Goal: Task Accomplishment & Management: Manage account settings

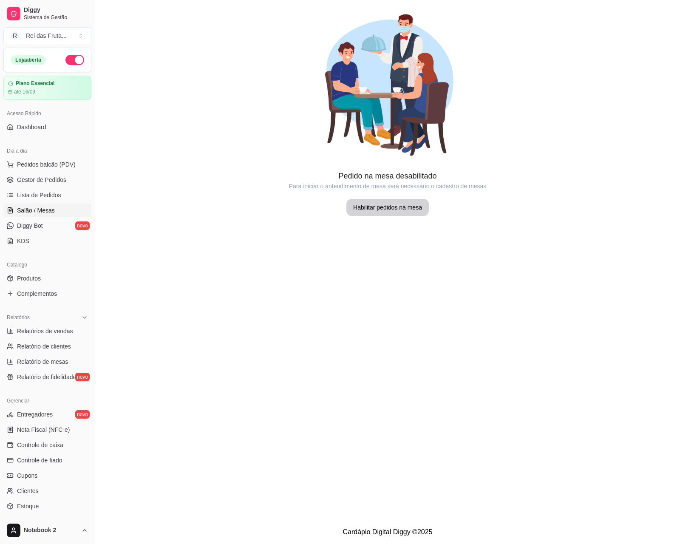
click at [26, 199] on span "Lista de Pedidos" at bounding box center [39, 195] width 44 height 9
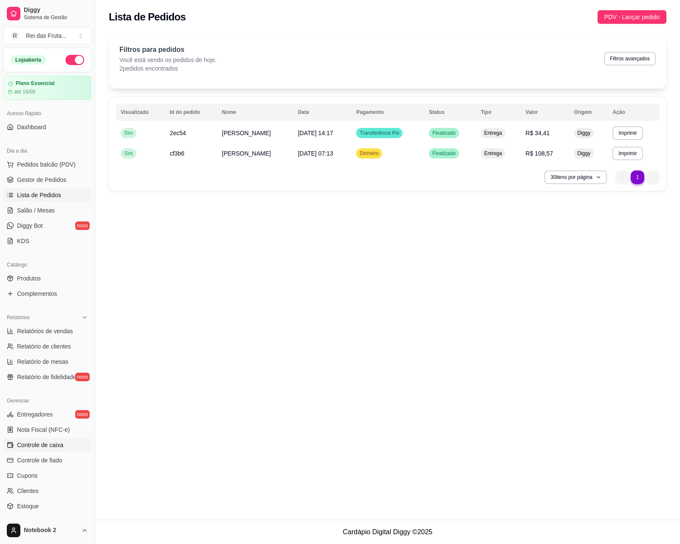
click at [56, 444] on span "Controle de caixa" at bounding box center [40, 445] width 46 height 9
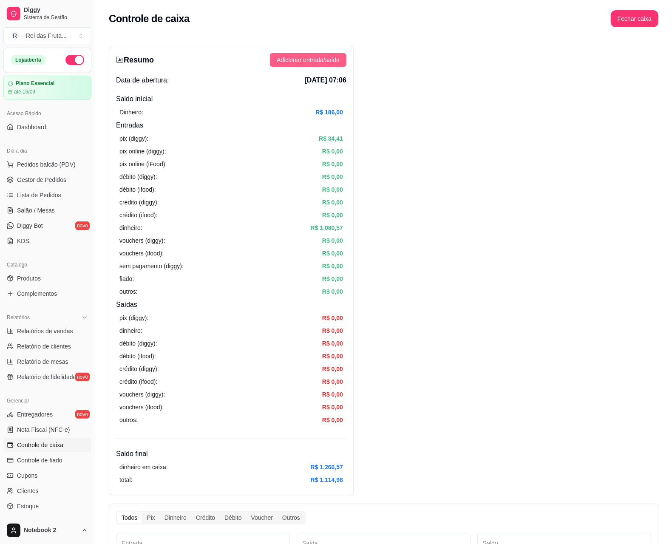
click at [311, 62] on span "Adicionar entrada/saída" at bounding box center [308, 59] width 63 height 9
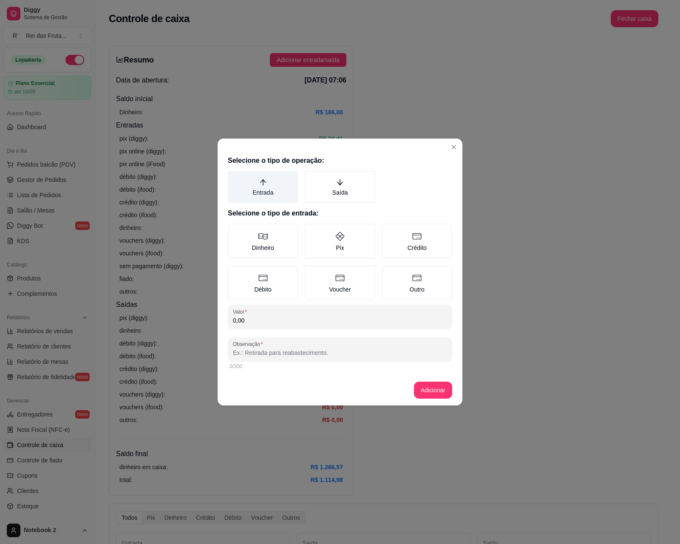
click at [270, 200] on label "Entrada" at bounding box center [263, 187] width 70 height 32
click at [234, 177] on button "Entrada" at bounding box center [231, 174] width 7 height 7
click at [273, 232] on label "Dinheiro" at bounding box center [263, 241] width 70 height 35
click at [234, 230] on button "Dinheiro" at bounding box center [231, 226] width 7 height 7
click at [298, 302] on div "Selecione o tipo de operação: Entrada Saída Selecione o tipo de entrada: Dinhei…" at bounding box center [340, 263] width 245 height 223
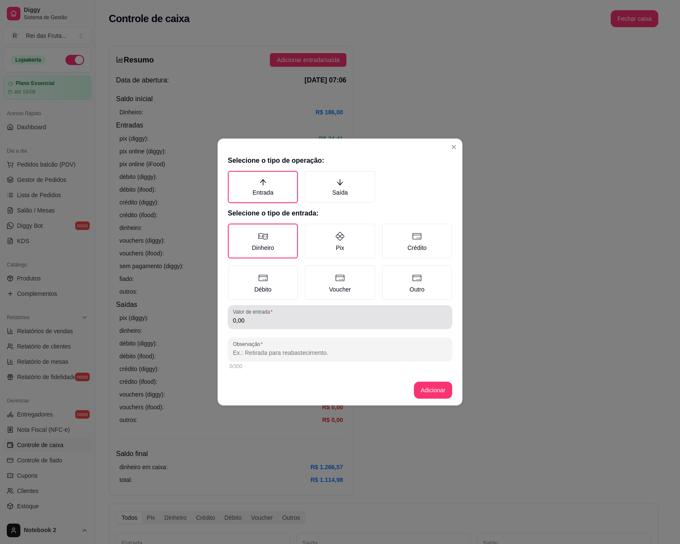
click at [305, 314] on div "0,00" at bounding box center [340, 317] width 214 height 17
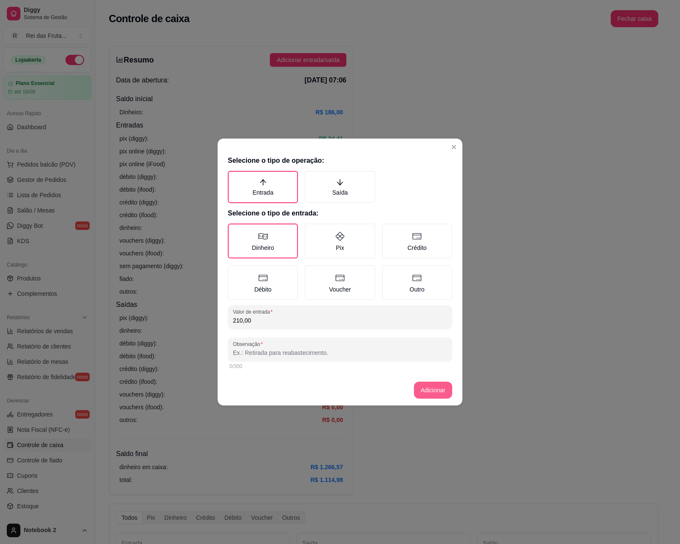
type input "210,00"
click at [432, 392] on button "Adicionar" at bounding box center [433, 390] width 38 height 17
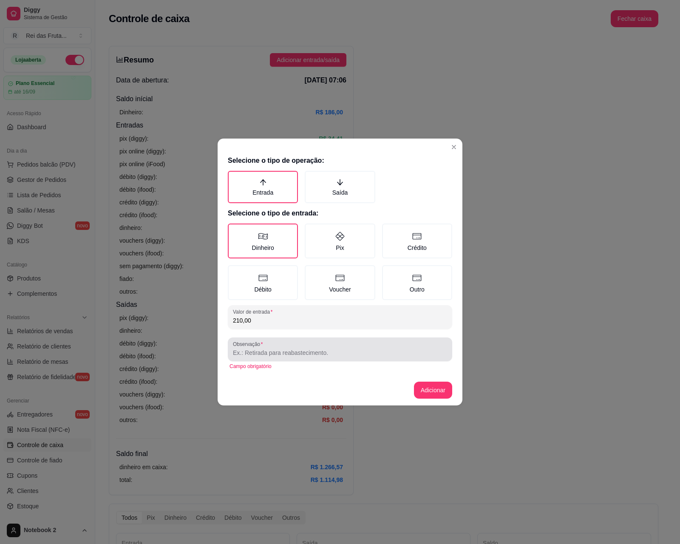
click at [363, 339] on div "Observação" at bounding box center [340, 350] width 225 height 24
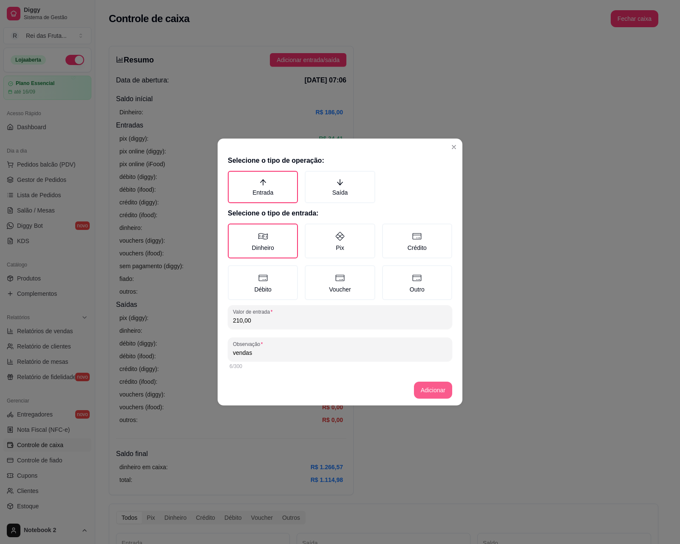
type input "vendas"
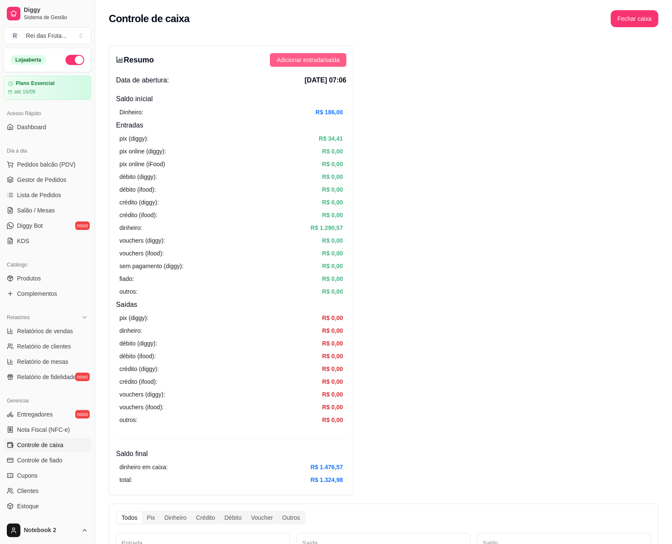
click at [310, 64] on span "Adicionar entrada/saída" at bounding box center [308, 59] width 63 height 9
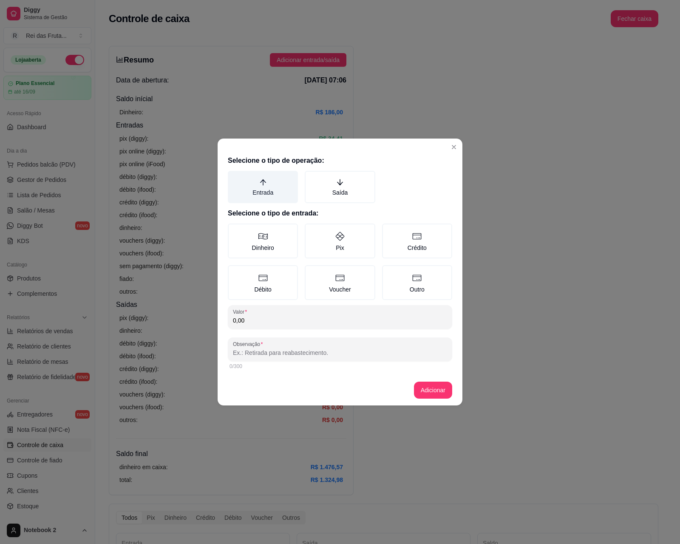
click at [260, 188] on label "Entrada" at bounding box center [263, 187] width 70 height 32
click at [234, 177] on button "Entrada" at bounding box center [231, 174] width 7 height 7
click at [263, 288] on label "Débito" at bounding box center [263, 282] width 70 height 35
click at [234, 272] on button "Débito" at bounding box center [231, 268] width 7 height 7
click at [279, 319] on input "0,00" at bounding box center [340, 320] width 214 height 9
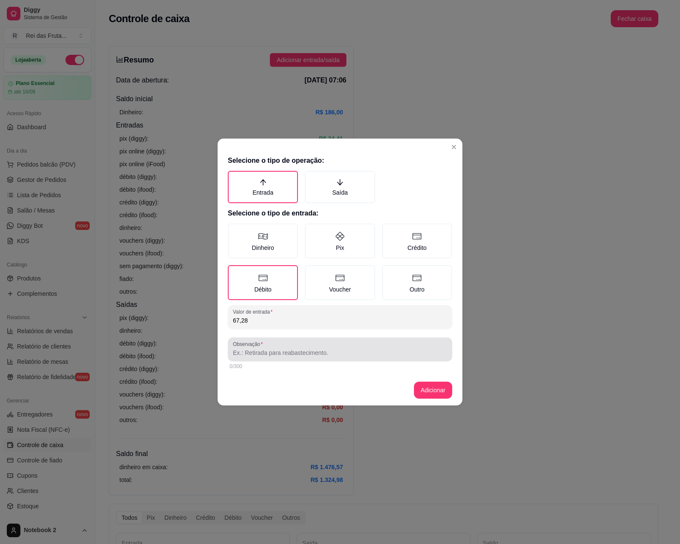
type input "67,28"
click at [319, 356] on div at bounding box center [340, 349] width 214 height 17
type input "vendas maquina"
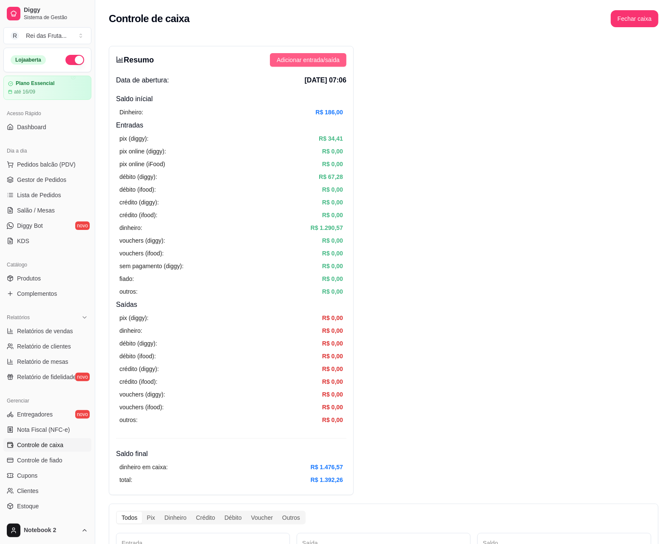
click at [296, 59] on span "Adicionar entrada/saída" at bounding box center [308, 59] width 63 height 9
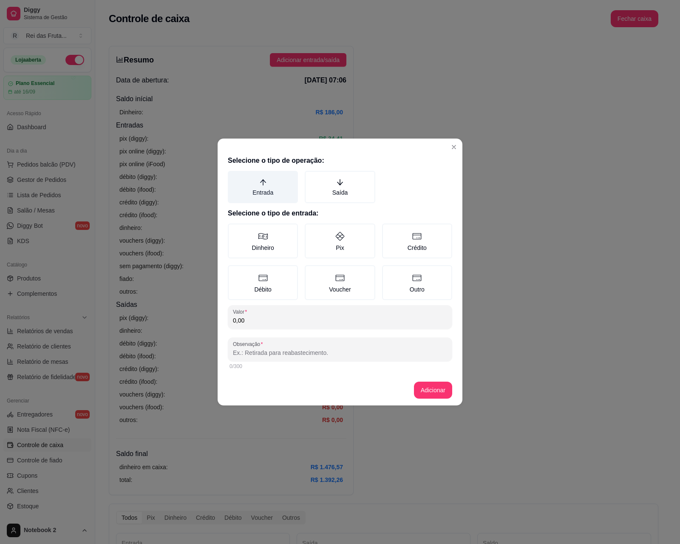
click at [274, 192] on label "Entrada" at bounding box center [263, 187] width 70 height 32
click at [234, 177] on button "Entrada" at bounding box center [231, 174] width 7 height 7
click at [407, 242] on label "Crédito" at bounding box center [417, 241] width 70 height 35
click at [389, 230] on button "Crédito" at bounding box center [385, 226] width 7 height 7
click at [354, 316] on input "0,00" at bounding box center [340, 320] width 214 height 9
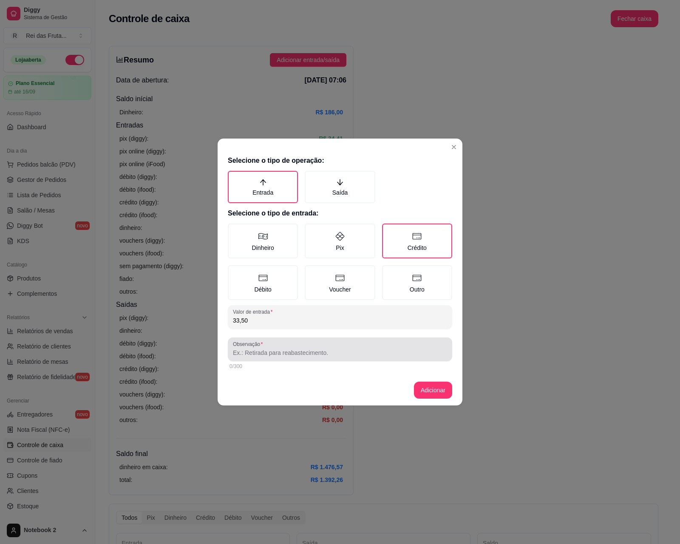
type input "33,50"
click at [361, 354] on input "Observação" at bounding box center [340, 353] width 214 height 9
type input "vendas maquina"
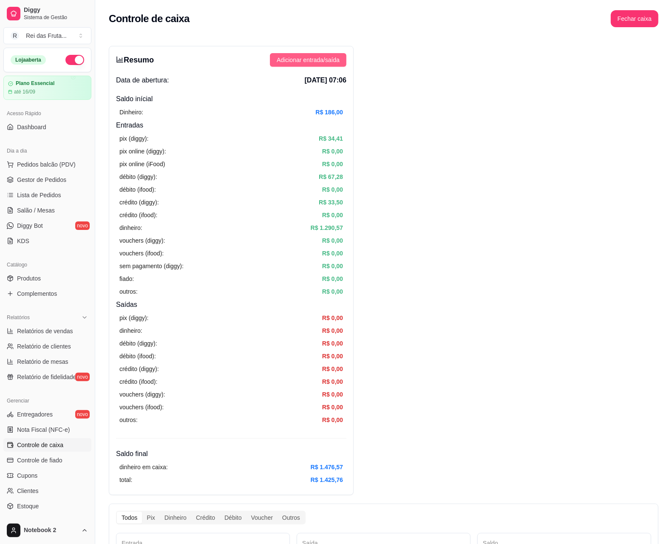
click at [276, 60] on button "Adicionar entrada/saída" at bounding box center [308, 60] width 77 height 14
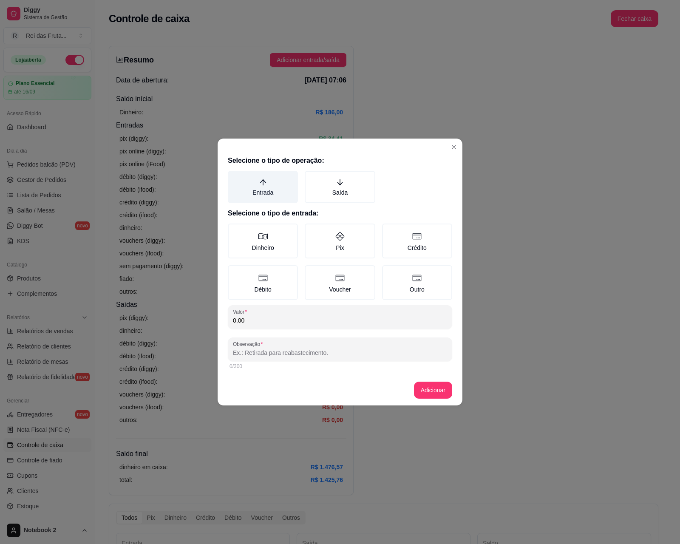
click at [252, 191] on label "Entrada" at bounding box center [263, 187] width 70 height 32
click at [234, 177] on button "Entrada" at bounding box center [231, 174] width 7 height 7
click at [340, 251] on label "Pix" at bounding box center [340, 241] width 70 height 35
click at [311, 230] on button "Pix" at bounding box center [307, 226] width 7 height 7
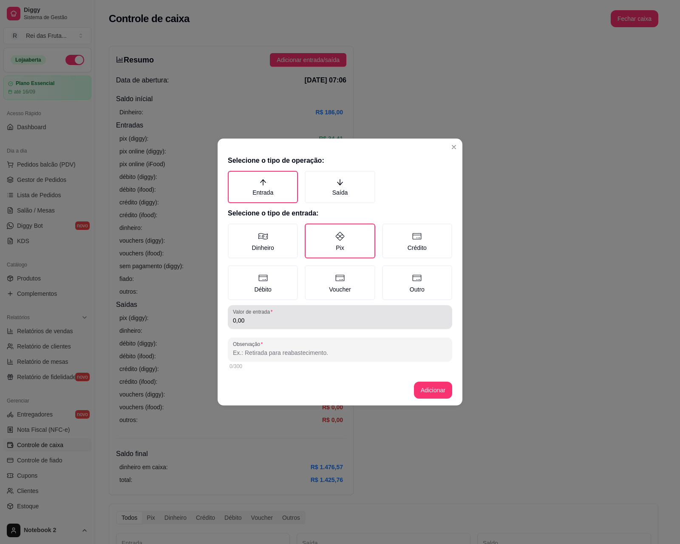
click at [340, 320] on input "0,00" at bounding box center [340, 320] width 214 height 9
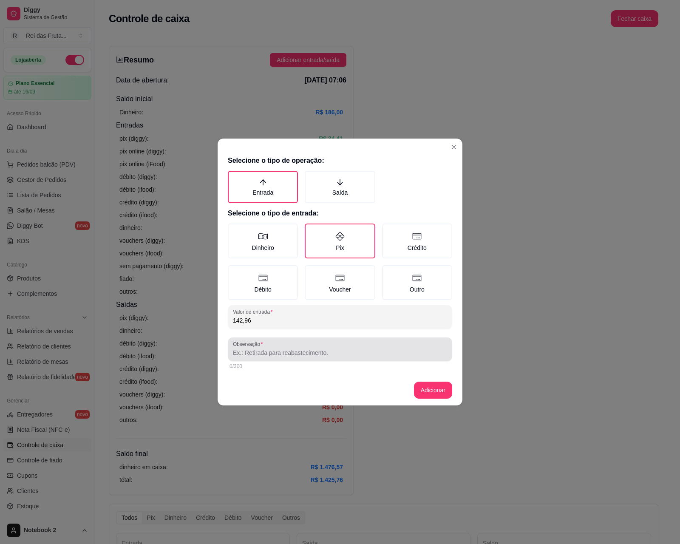
type input "142,96"
click at [329, 345] on div at bounding box center [340, 349] width 214 height 17
type input "vendas maquina"
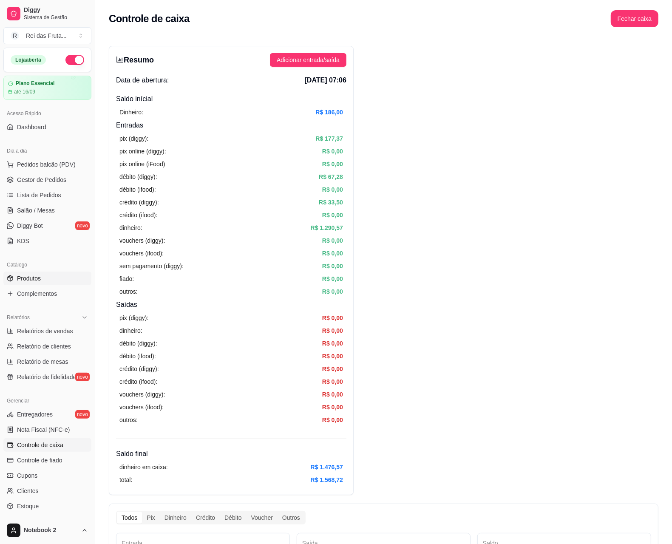
click at [34, 282] on span "Produtos" at bounding box center [29, 278] width 24 height 9
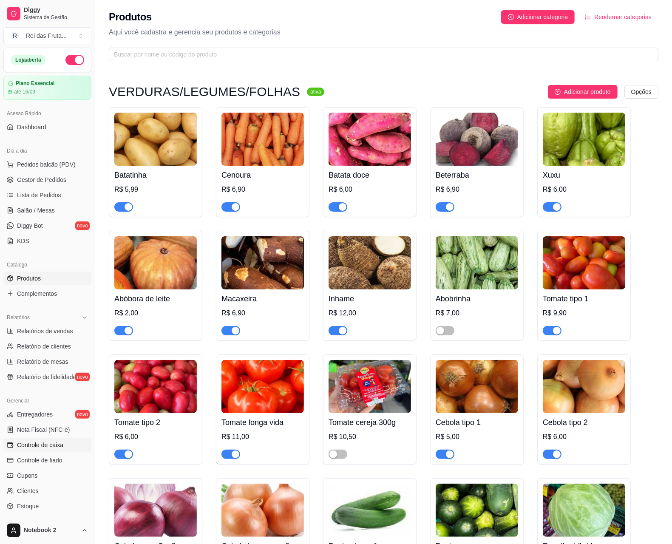
click at [54, 447] on span "Controle de caixa" at bounding box center [40, 445] width 46 height 9
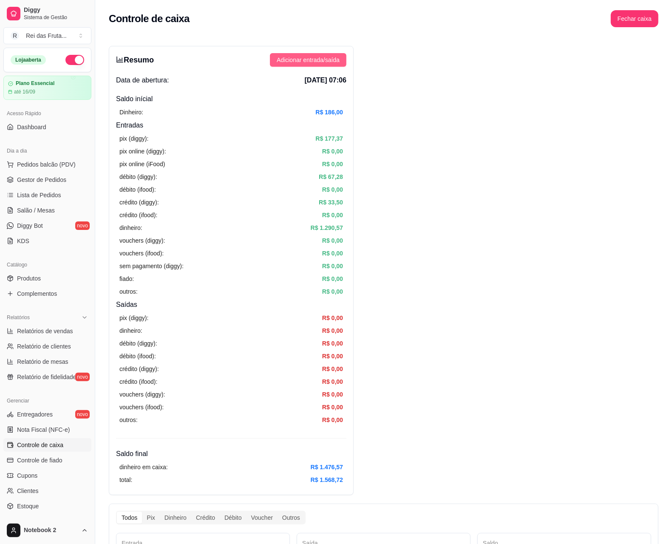
click at [282, 55] on span "Adicionar entrada/saída" at bounding box center [308, 59] width 63 height 9
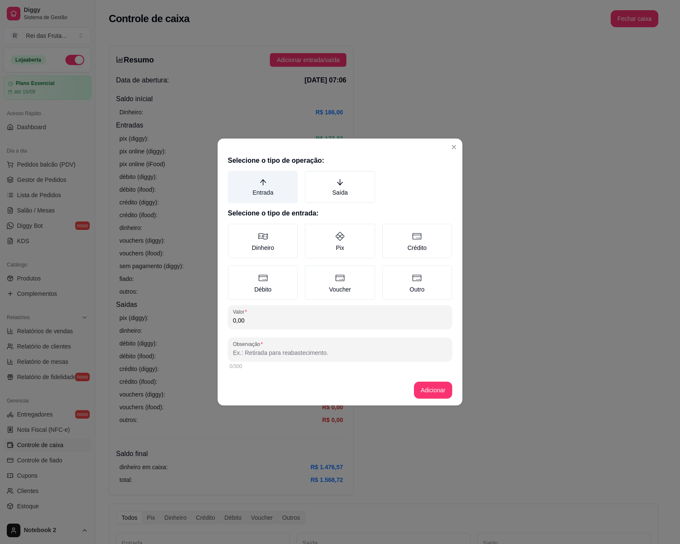
click at [249, 196] on label "Entrada" at bounding box center [263, 187] width 70 height 32
click at [234, 177] on button "Entrada" at bounding box center [231, 174] width 7 height 7
click at [408, 244] on label "Crédito" at bounding box center [417, 241] width 70 height 35
click at [389, 230] on button "Crédito" at bounding box center [385, 226] width 7 height 7
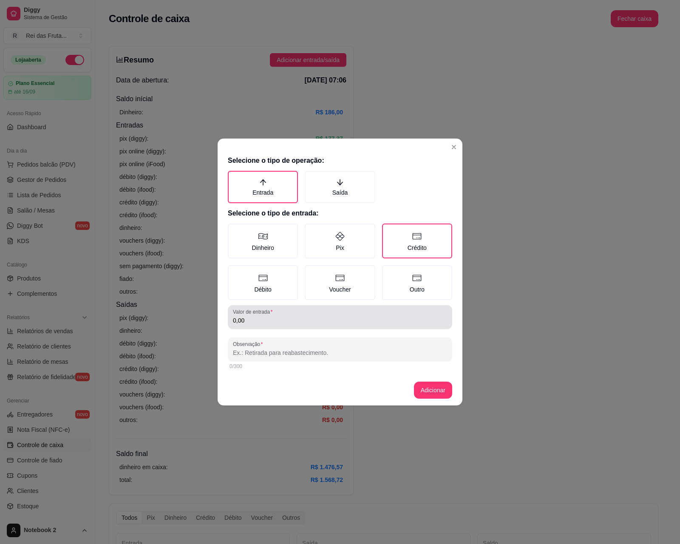
click at [286, 322] on input "0,00" at bounding box center [340, 320] width 214 height 9
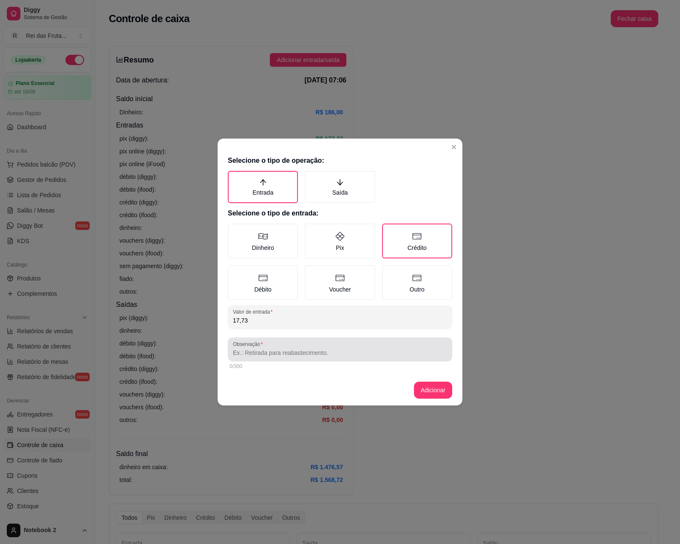
type input "17,73"
click at [303, 355] on input "Observação" at bounding box center [340, 353] width 214 height 9
type input "vendas maquina"
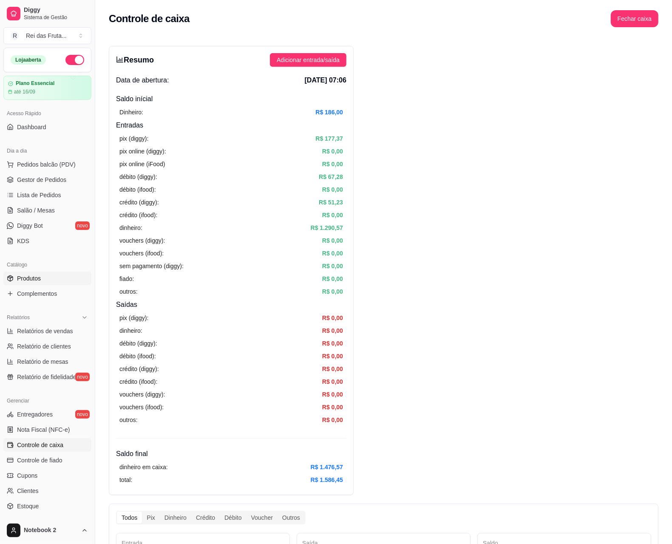
click at [41, 279] on link "Produtos" at bounding box center [47, 279] width 88 height 14
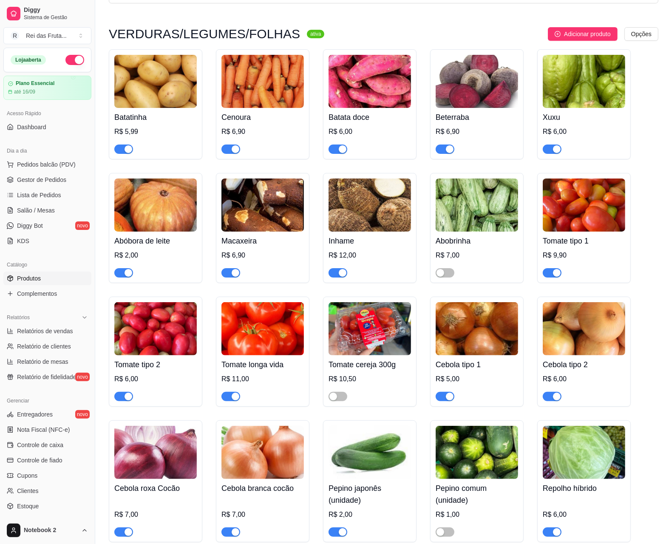
scroll to position [319, 0]
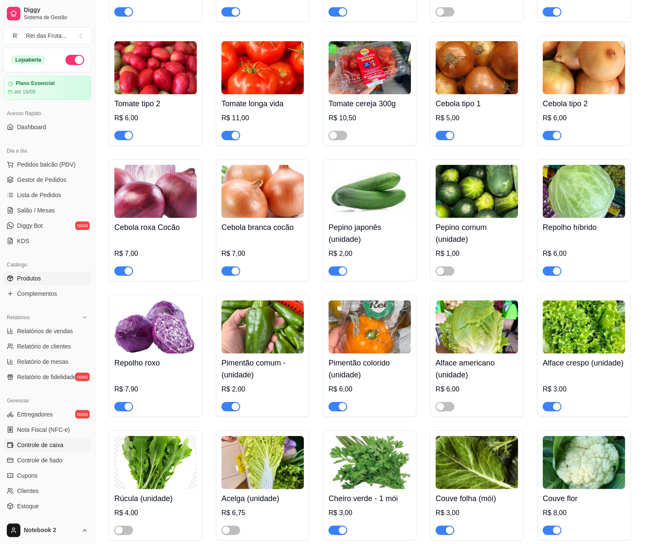
click at [42, 441] on span "Controle de caixa" at bounding box center [40, 445] width 46 height 9
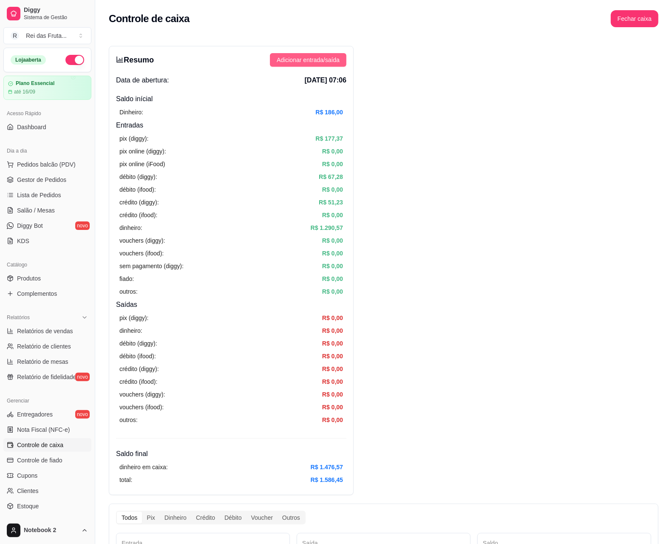
click at [316, 60] on span "Adicionar entrada/saída" at bounding box center [308, 59] width 63 height 9
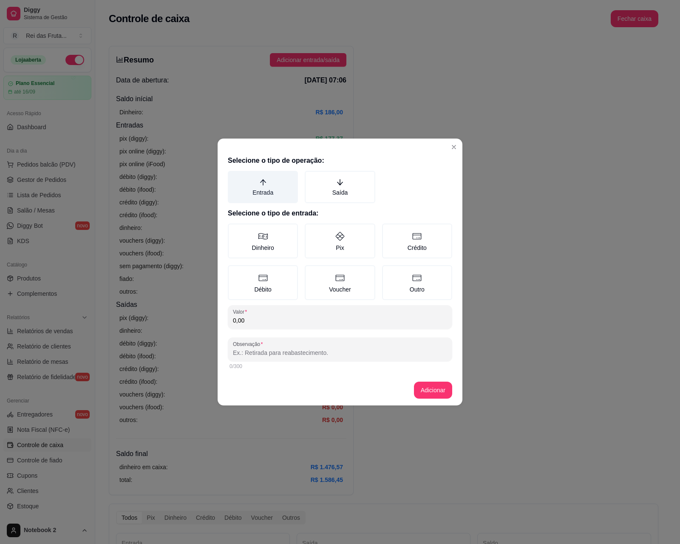
click at [261, 185] on icon "arrow-up" at bounding box center [263, 183] width 8 height 8
click at [234, 177] on button "Entrada" at bounding box center [231, 174] width 7 height 7
click at [341, 242] on label "Pix" at bounding box center [340, 241] width 70 height 35
click at [311, 230] on button "Pix" at bounding box center [307, 226] width 7 height 7
click at [334, 316] on input "0,00" at bounding box center [340, 320] width 214 height 9
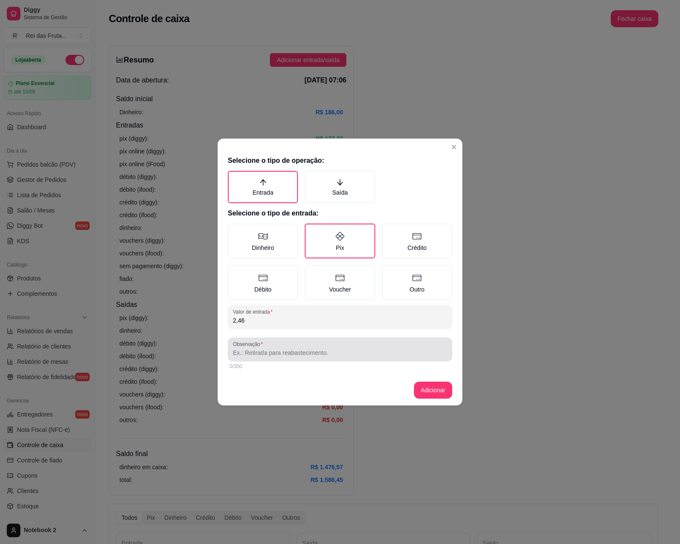
type input "2,46"
click at [328, 350] on input "Observação" at bounding box center [340, 353] width 214 height 9
type input "vendas maquina"
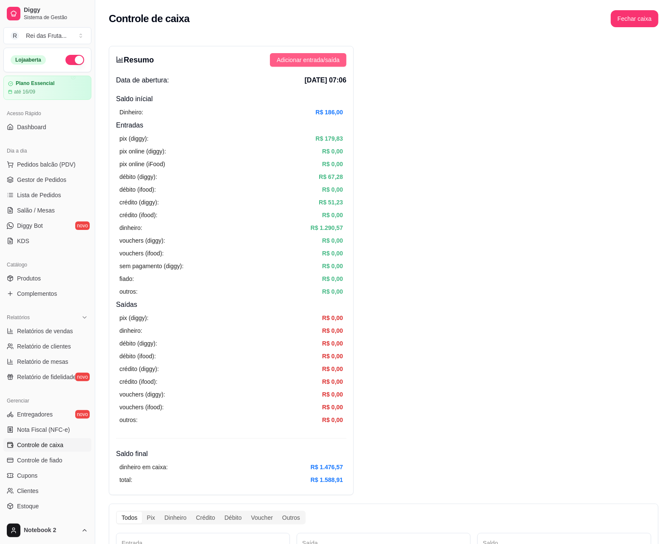
click at [298, 53] on button "Adicionar entrada/saída" at bounding box center [308, 60] width 77 height 14
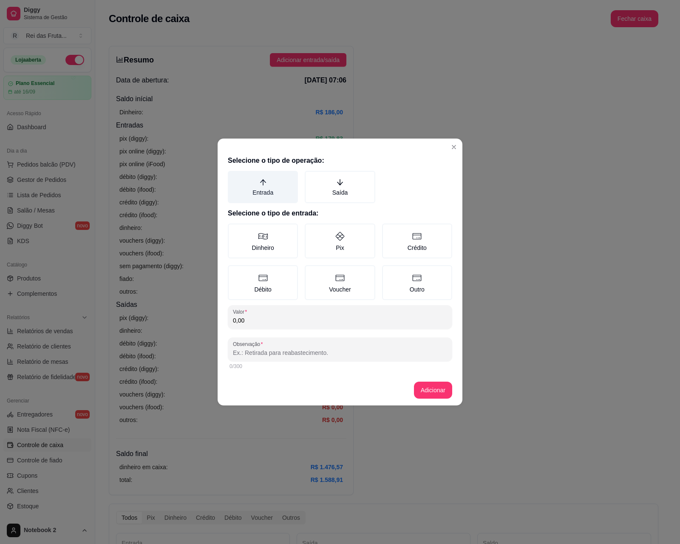
click at [263, 193] on label "Entrada" at bounding box center [263, 187] width 70 height 32
click at [234, 177] on button "Entrada" at bounding box center [231, 174] width 7 height 7
click at [272, 243] on label "Dinheiro" at bounding box center [263, 241] width 70 height 35
click at [234, 230] on button "Dinheiro" at bounding box center [231, 226] width 7 height 7
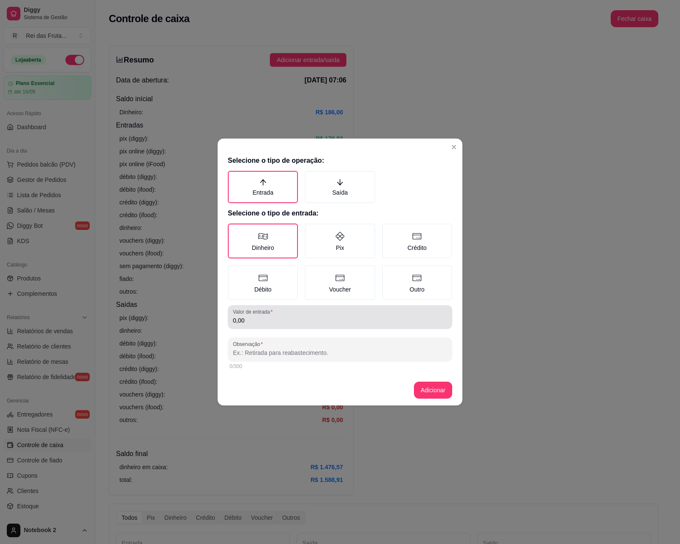
click at [286, 320] on input "0,00" at bounding box center [340, 320] width 214 height 9
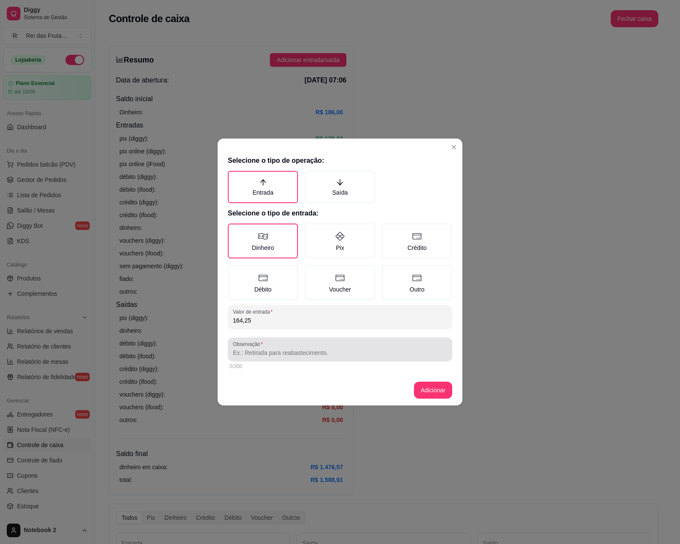
type input "164,25"
click at [309, 349] on input "Observação" at bounding box center [340, 353] width 214 height 9
type input "vendas"
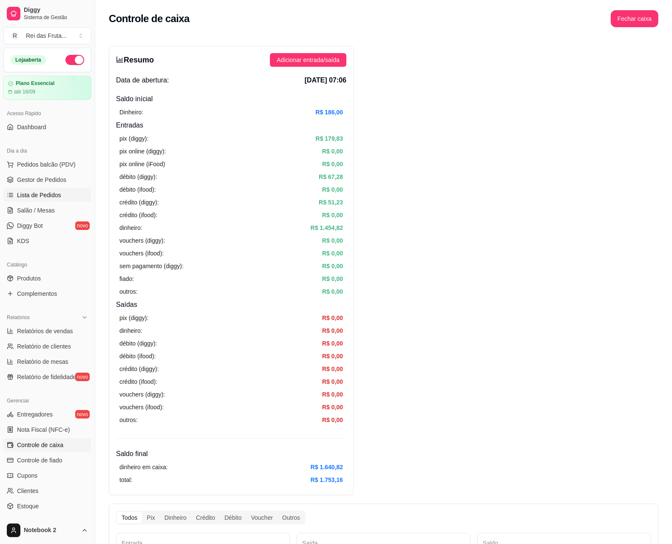
click at [49, 197] on span "Lista de Pedidos" at bounding box center [39, 195] width 44 height 9
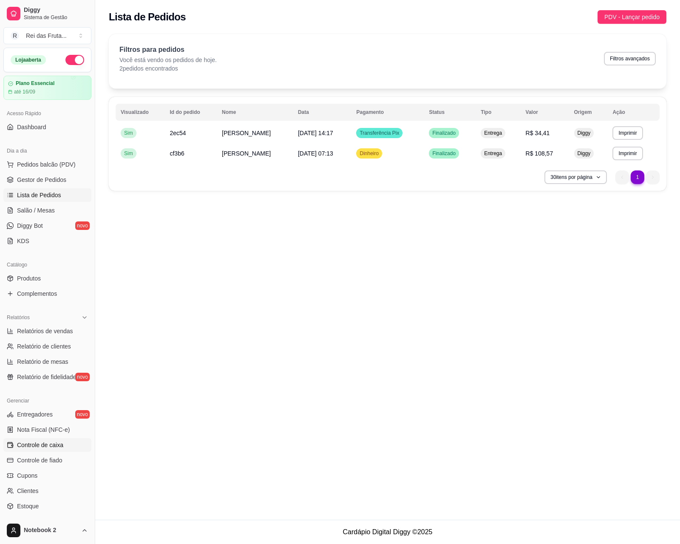
click at [62, 447] on span "Controle de caixa" at bounding box center [40, 445] width 46 height 9
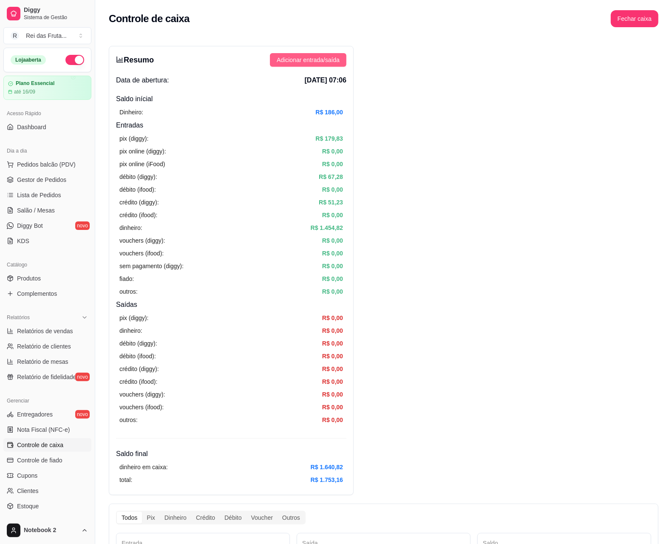
click at [332, 59] on span "Adicionar entrada/saída" at bounding box center [308, 59] width 63 height 9
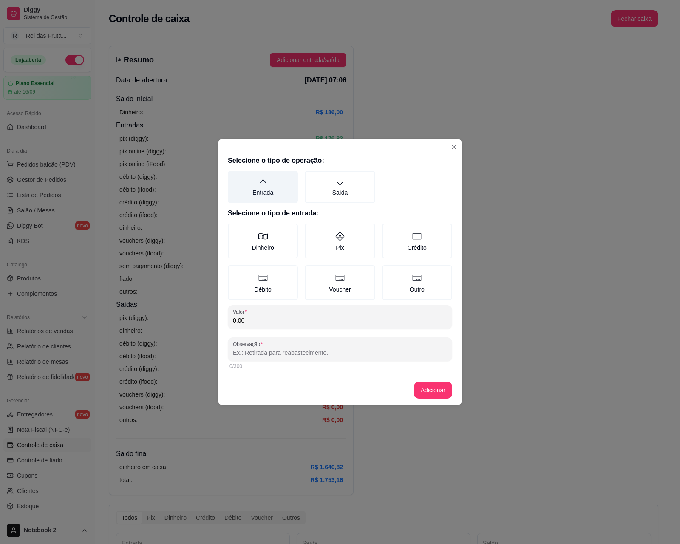
click at [268, 182] on label "Entrada" at bounding box center [263, 187] width 70 height 32
click at [234, 177] on button "Entrada" at bounding box center [231, 174] width 7 height 7
click at [281, 283] on label "Débito" at bounding box center [263, 282] width 70 height 35
click at [234, 272] on button "Débito" at bounding box center [231, 268] width 7 height 7
click at [307, 300] on div "Selecione o tipo de operação: Entrada Saída Selecione o tipo de entrada: Dinhei…" at bounding box center [340, 263] width 245 height 223
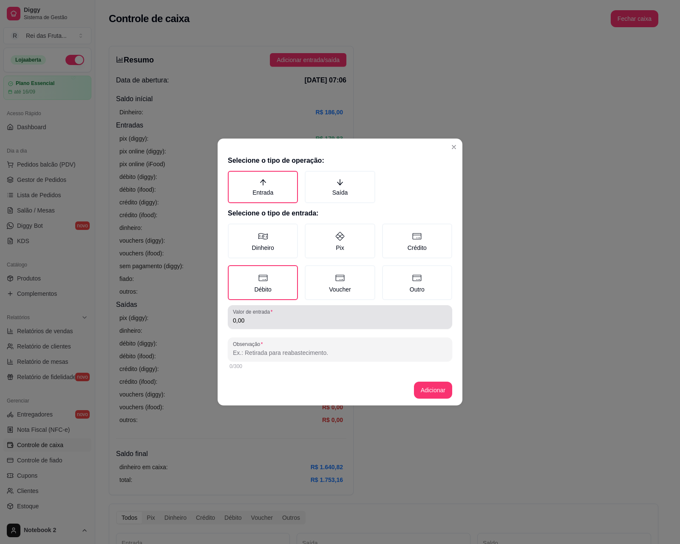
click at [319, 312] on div "0,00" at bounding box center [340, 317] width 214 height 17
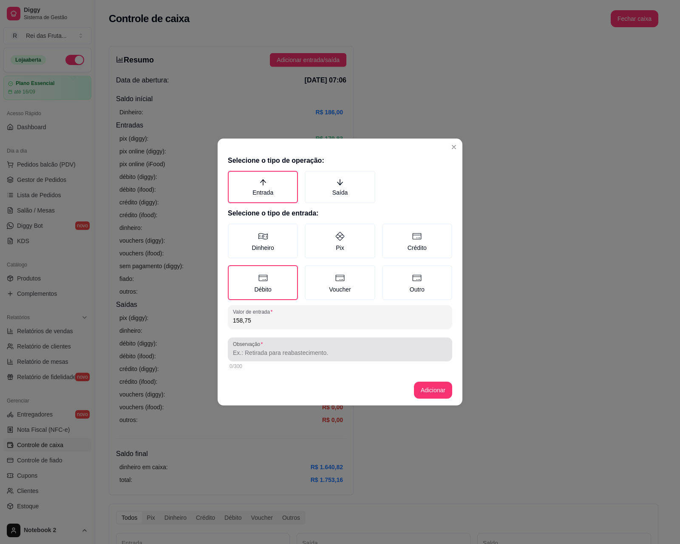
type input "158,75"
click at [338, 349] on input "Observação" at bounding box center [340, 353] width 214 height 9
type input "vendas"
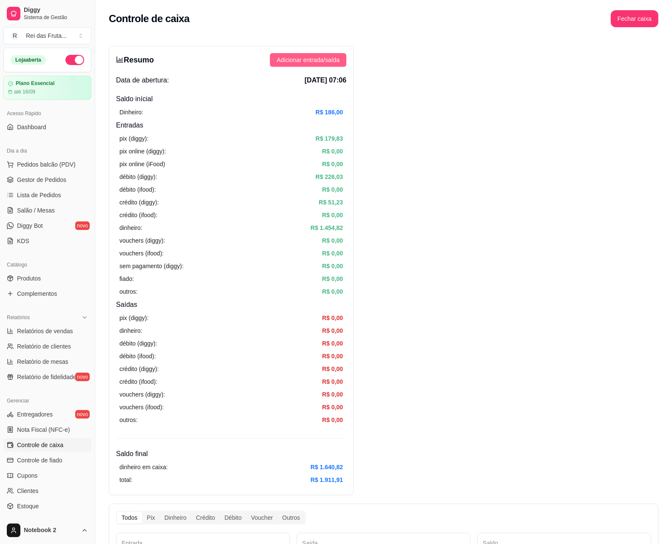
click at [310, 60] on span "Adicionar entrada/saída" at bounding box center [308, 59] width 63 height 9
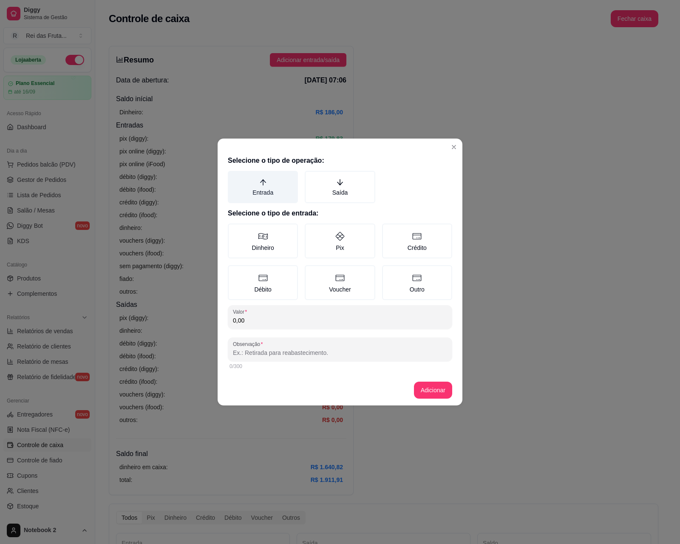
click at [271, 181] on label "Entrada" at bounding box center [263, 187] width 70 height 32
click at [234, 177] on button "Entrada" at bounding box center [231, 174] width 7 height 7
click at [423, 235] on label "Crédito" at bounding box center [417, 241] width 70 height 35
click at [389, 230] on button "Crédito" at bounding box center [385, 226] width 7 height 7
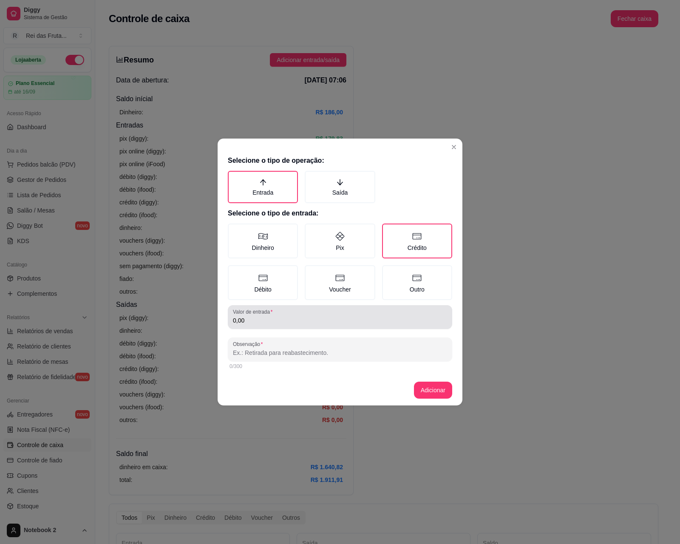
click at [330, 315] on div "0,00" at bounding box center [340, 317] width 214 height 17
click at [338, 309] on div "0,00" at bounding box center [340, 317] width 214 height 17
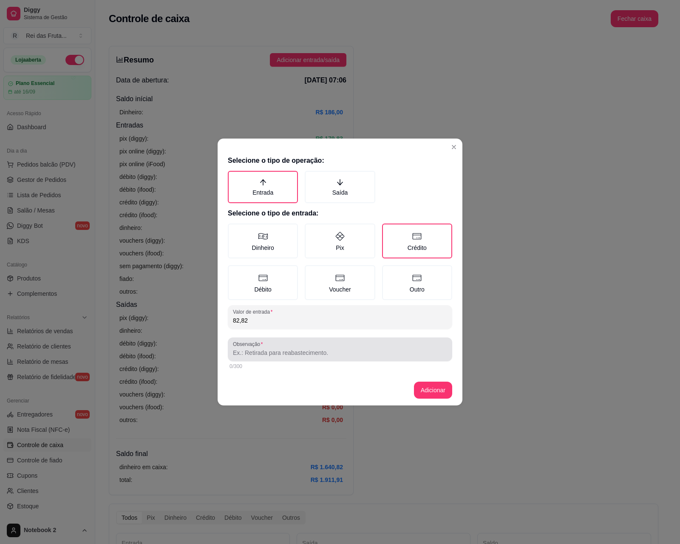
type input "82,82"
click at [352, 351] on input "Observação" at bounding box center [340, 353] width 214 height 9
type input "vendas maquina"
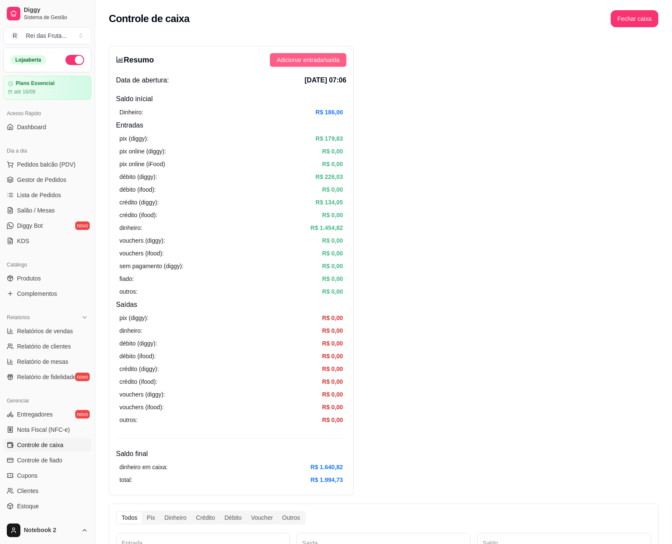
click at [330, 54] on button "Adicionar entrada/saída" at bounding box center [308, 60] width 77 height 14
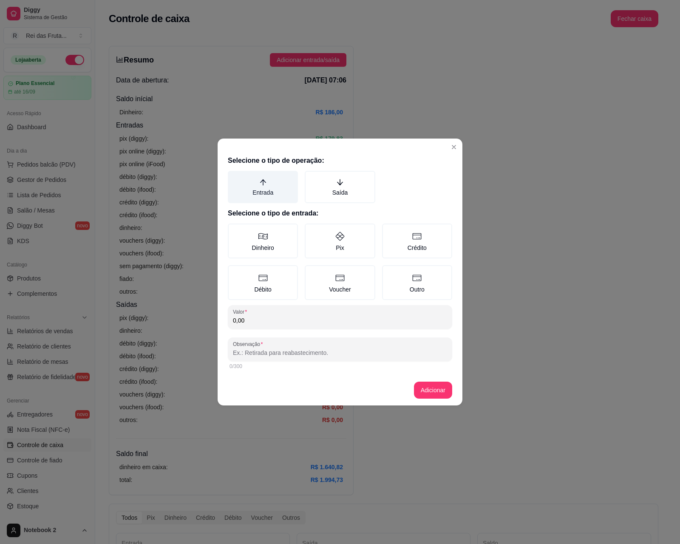
click at [287, 178] on label "Entrada" at bounding box center [263, 187] width 70 height 32
click at [234, 177] on button "Entrada" at bounding box center [231, 174] width 7 height 7
click at [346, 223] on div "Selecione o tipo de operação: Entrada Saída Selecione o tipo de entrada: Dinhei…" at bounding box center [340, 263] width 245 height 223
click at [354, 242] on label "Pix" at bounding box center [340, 241] width 70 height 35
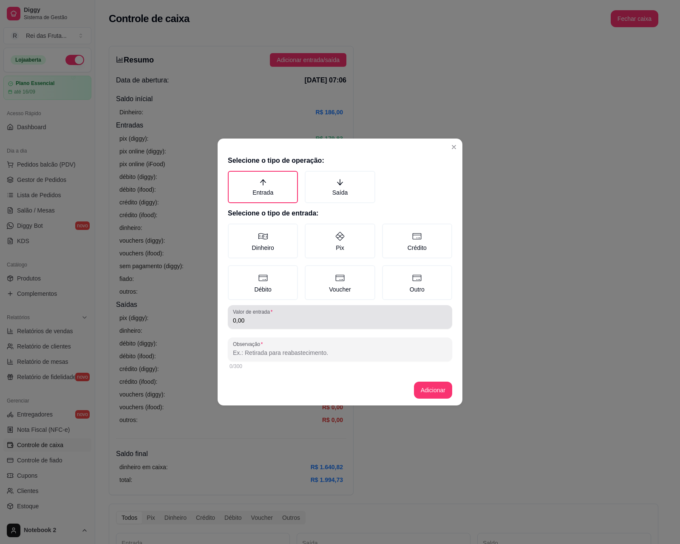
click at [332, 324] on div "0,00" at bounding box center [340, 317] width 214 height 17
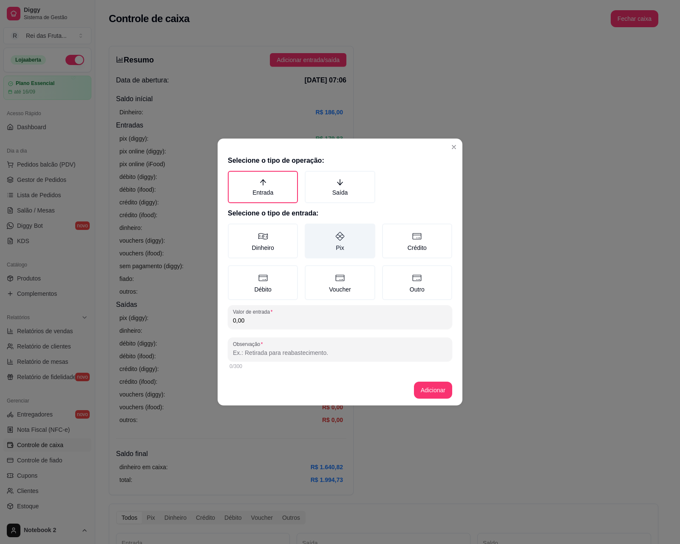
click at [333, 251] on label "Pix" at bounding box center [340, 241] width 70 height 35
click at [311, 230] on button "Pix" at bounding box center [307, 226] width 7 height 7
click at [335, 318] on input "0,00" at bounding box center [340, 320] width 214 height 9
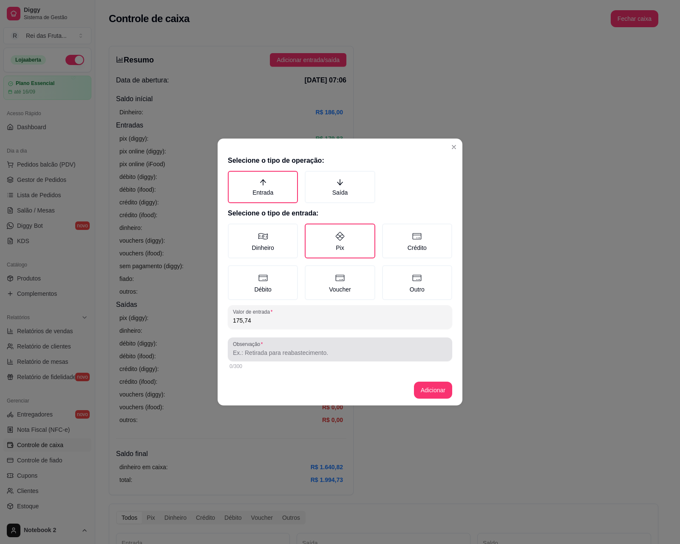
type input "175,74"
click at [347, 354] on input "Observação" at bounding box center [340, 353] width 214 height 9
type input "vendas maquina"
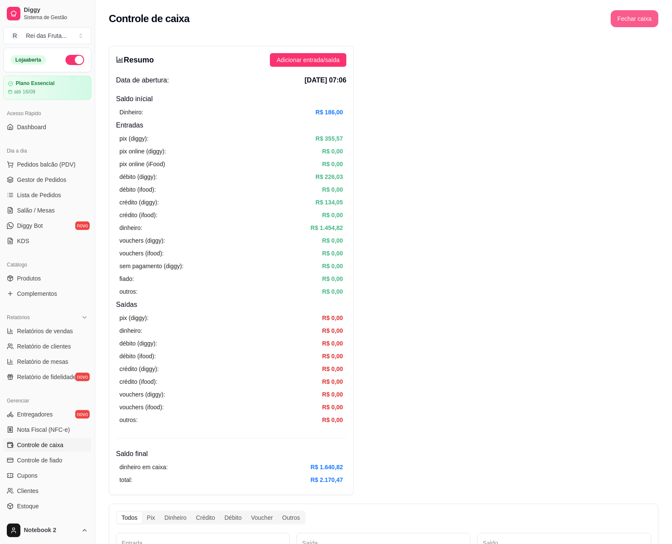
click at [628, 20] on button "Fechar caixa" at bounding box center [635, 18] width 48 height 17
click at [656, 71] on span "Sim" at bounding box center [659, 75] width 10 height 9
